Goal: Task Accomplishment & Management: Manage account settings

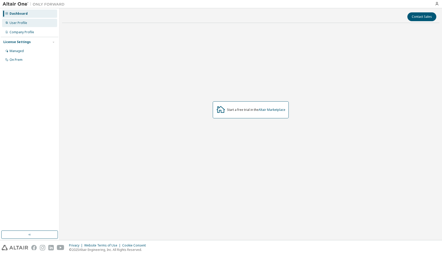
click at [20, 25] on div "User Profile" at bounding box center [19, 23] width 18 height 4
